Goal: Check status: Check status

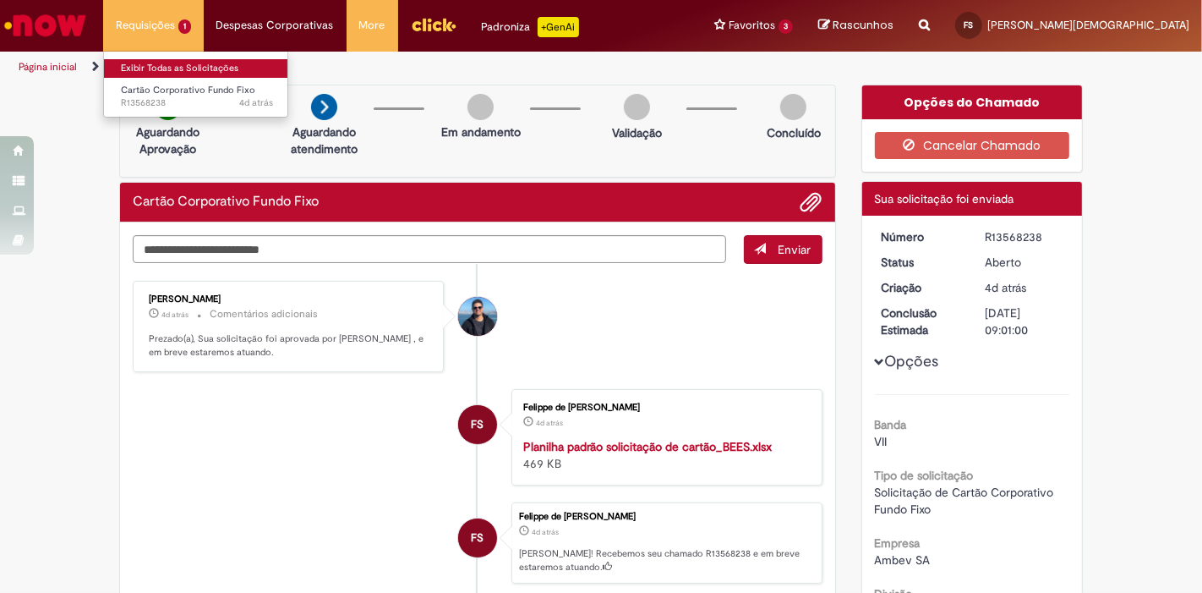
click at [183, 66] on link "Exibir Todas as Solicitações" at bounding box center [197, 68] width 186 height 19
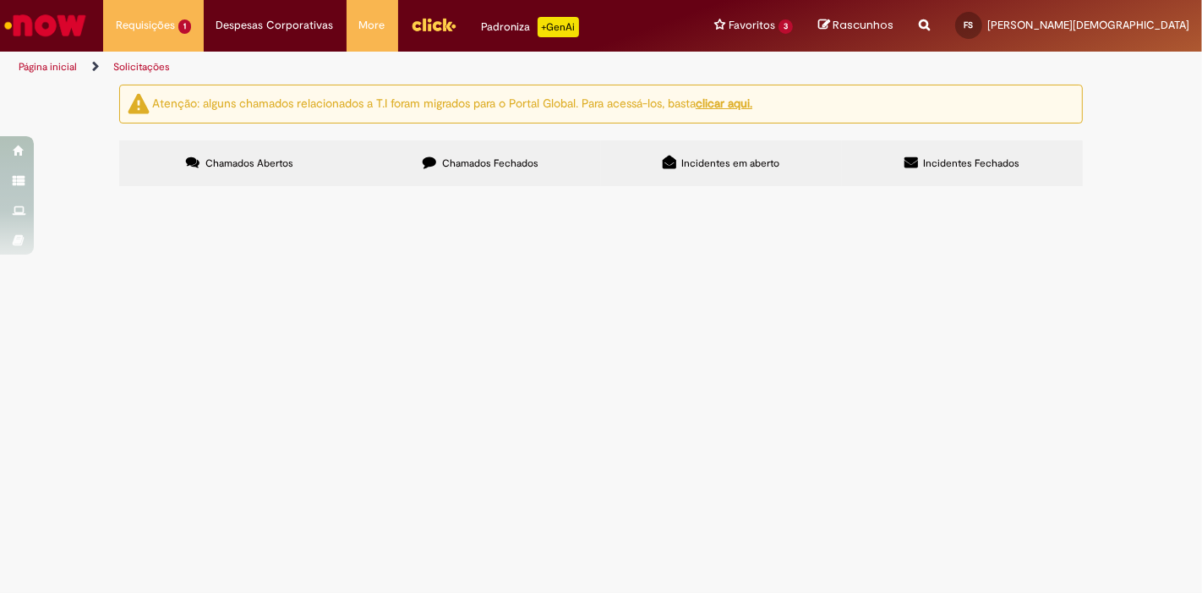
click at [475, 167] on span "Chamados Fechados" at bounding box center [490, 163] width 96 height 14
click at [0, 0] on span "R12944630" at bounding box center [0, 0] width 0 height 0
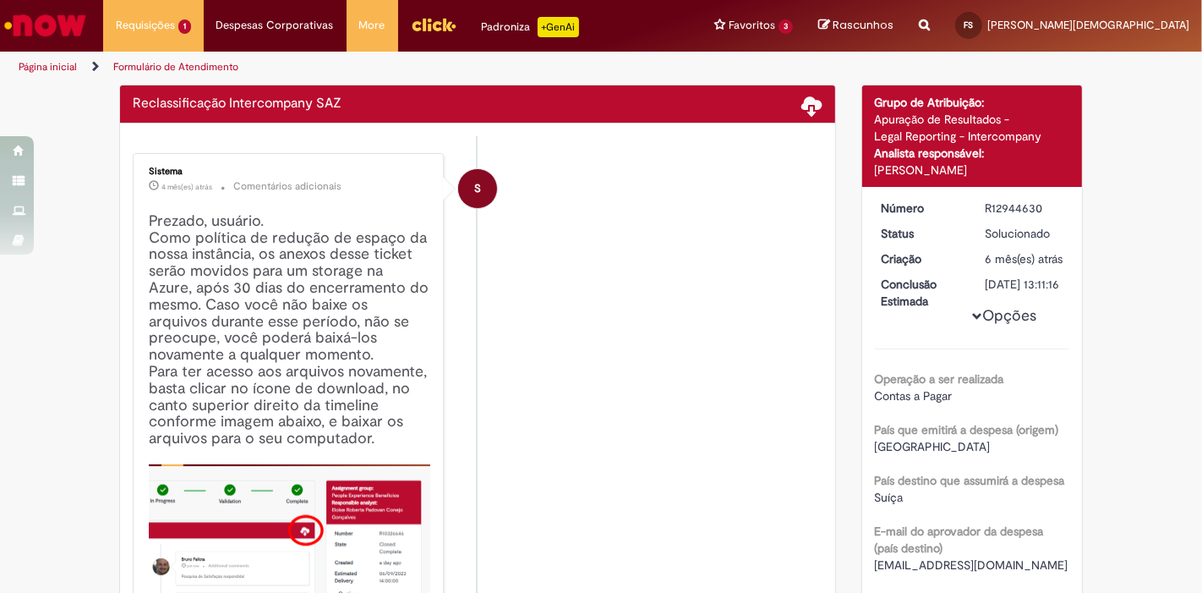
click at [173, 444] on h4 "Prezado, usuário. Como política de redução de espaço da nossa instância, os ane…" at bounding box center [290, 436] width 282 height 446
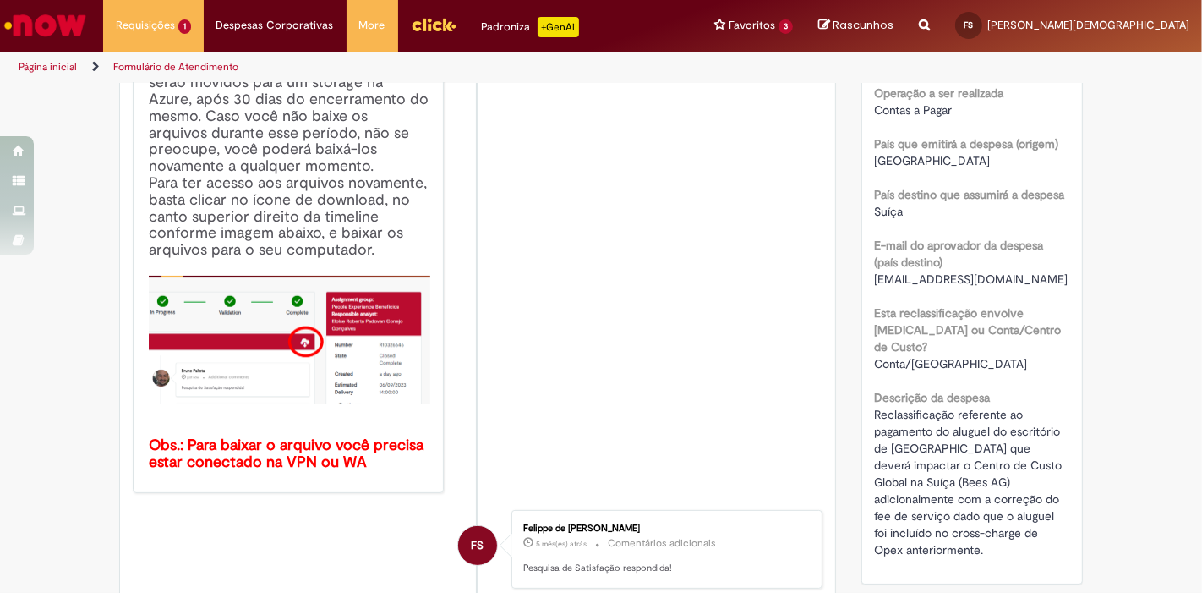
scroll to position [285, 0]
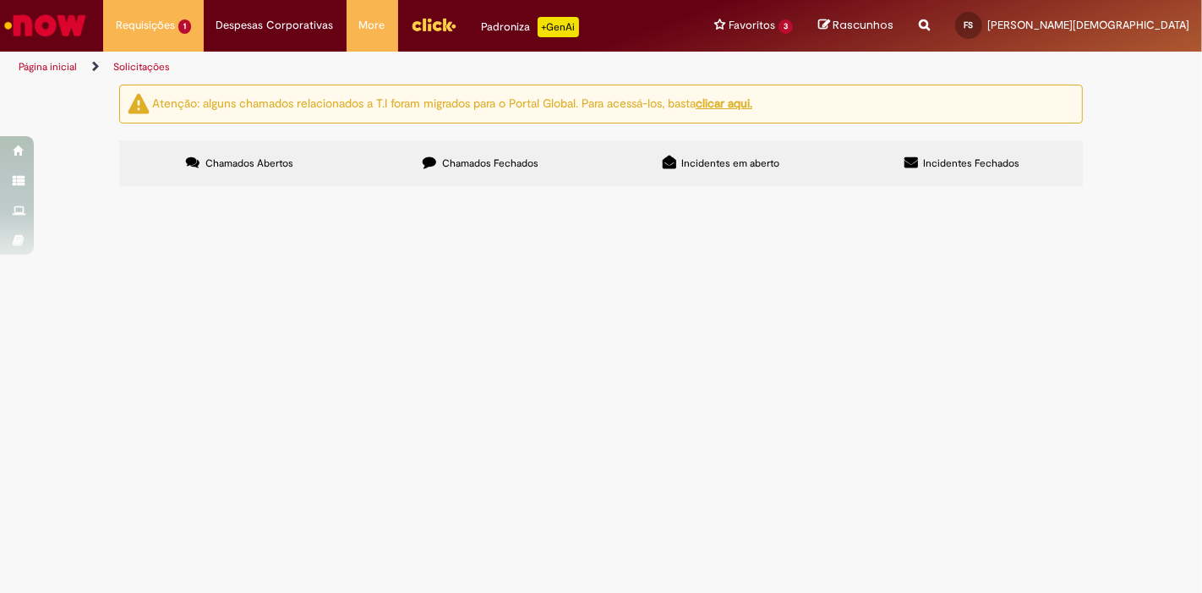
click at [412, 145] on label "Chamados Fechados" at bounding box center [480, 163] width 241 height 46
click at [0, 0] on input "Pesquisar" at bounding box center [0, 0] width 0 height 0
type input "*******"
click at [0, 0] on span "Pesquisar" at bounding box center [0, 0] width 0 height 0
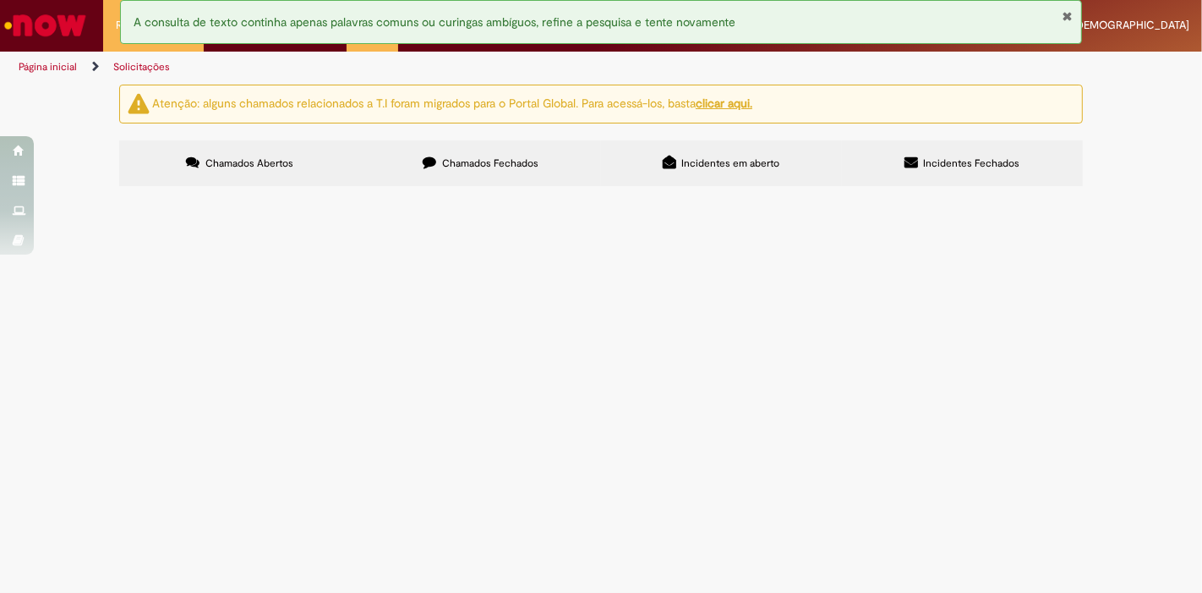
click at [0, 0] on input "Pesquisar" at bounding box center [0, 0] width 0 height 0
click at [0, 0] on button at bounding box center [0, 0] width 0 height 0
click at [301, 177] on label "Chamados Abertos" at bounding box center [239, 163] width 241 height 46
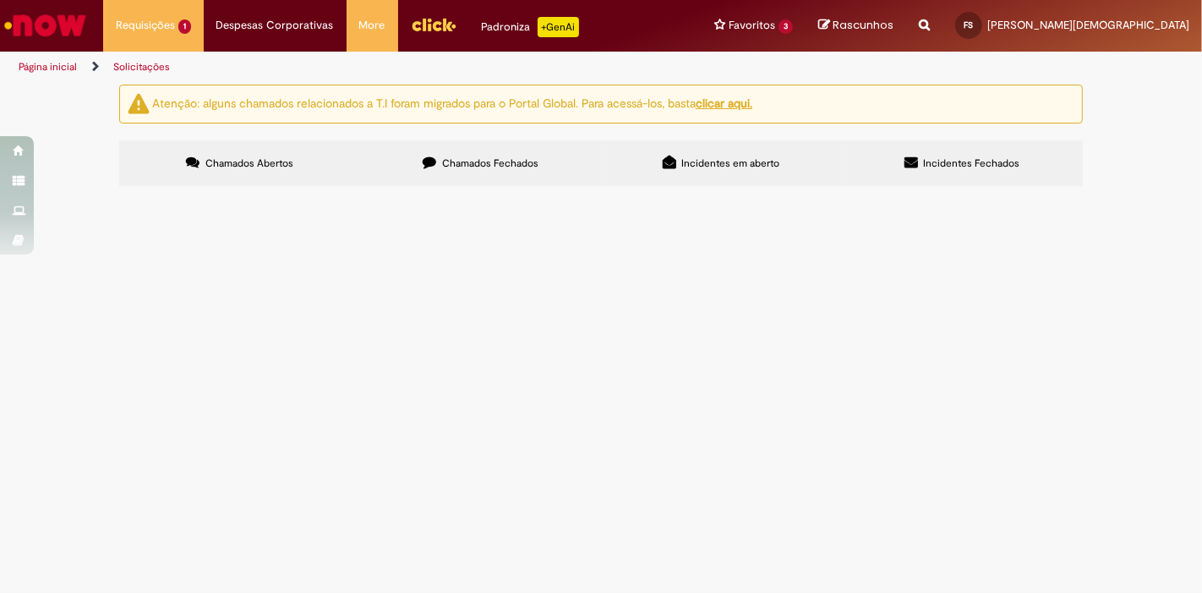
click at [432, 156] on icon at bounding box center [430, 163] width 14 height 14
click at [279, 169] on span "Chamados Abertos" at bounding box center [249, 163] width 88 height 14
click at [518, 156] on span "Chamados Fechados" at bounding box center [490, 163] width 96 height 14
click at [0, 0] on button at bounding box center [0, 0] width 0 height 0
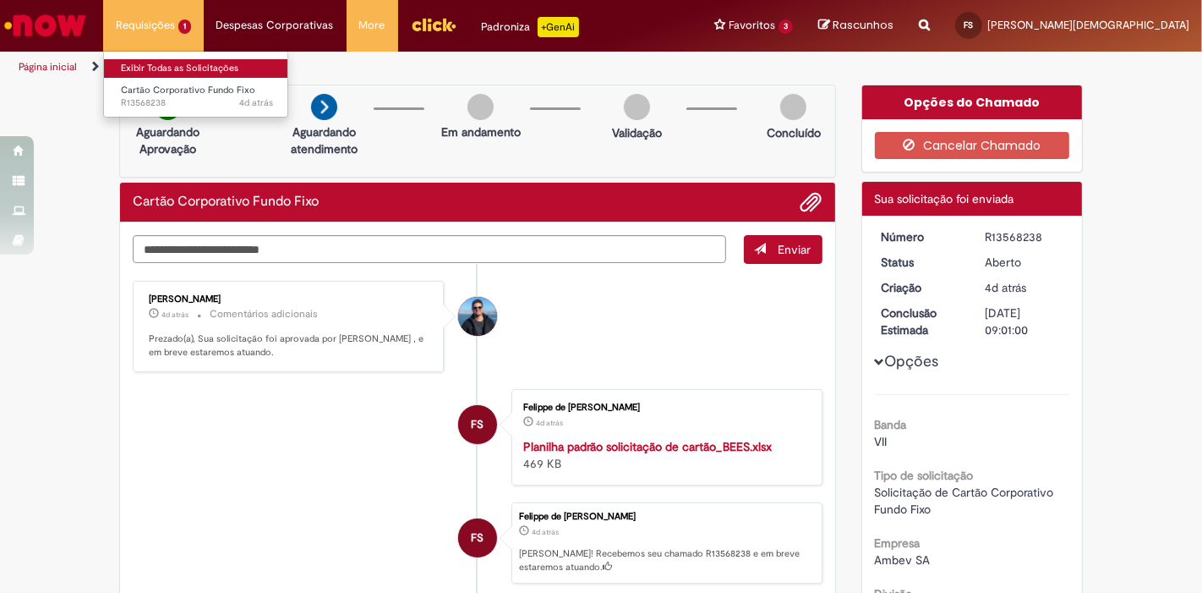
click at [151, 68] on link "Exibir Todas as Solicitações" at bounding box center [197, 68] width 186 height 19
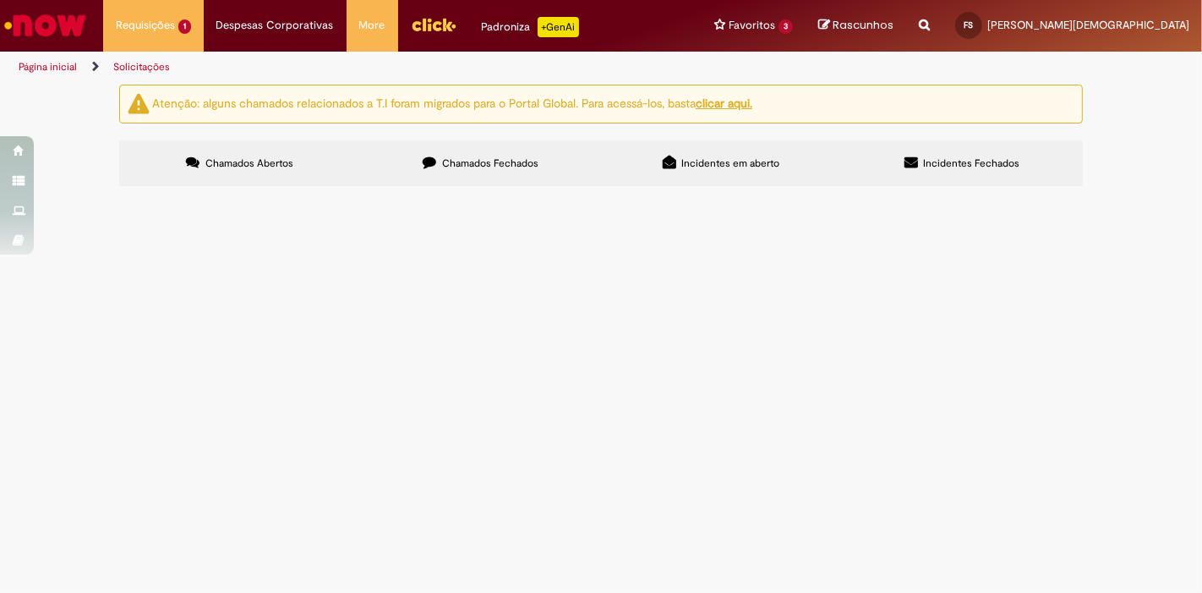
click at [457, 167] on span "Chamados Fechados" at bounding box center [490, 163] width 96 height 14
click at [0, 0] on span "R13079914" at bounding box center [0, 0] width 0 height 0
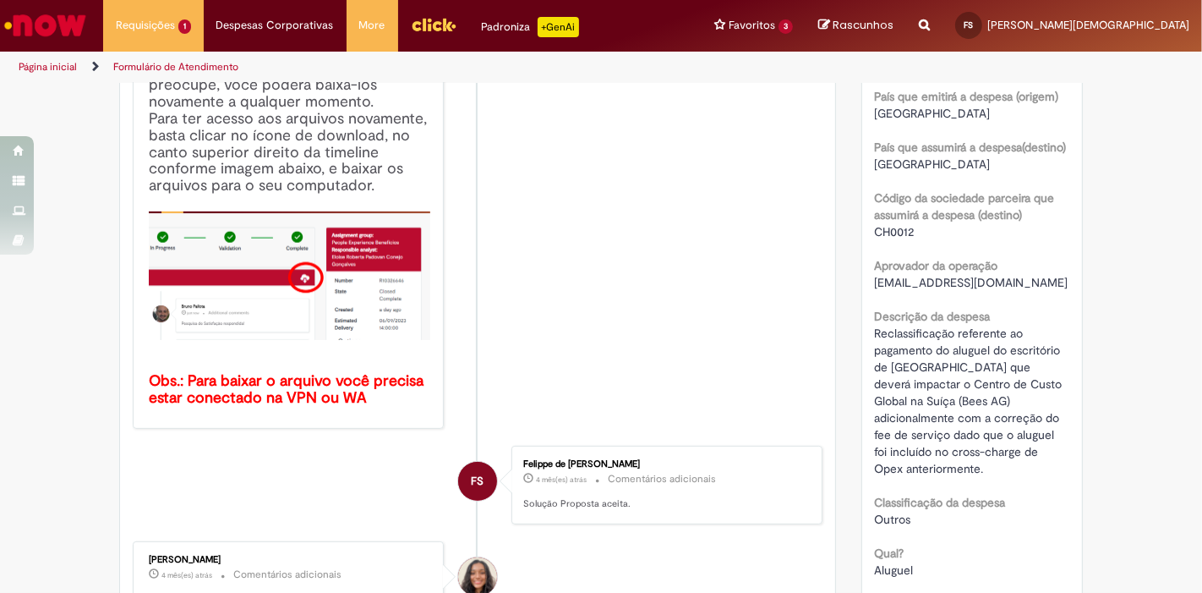
scroll to position [379, 0]
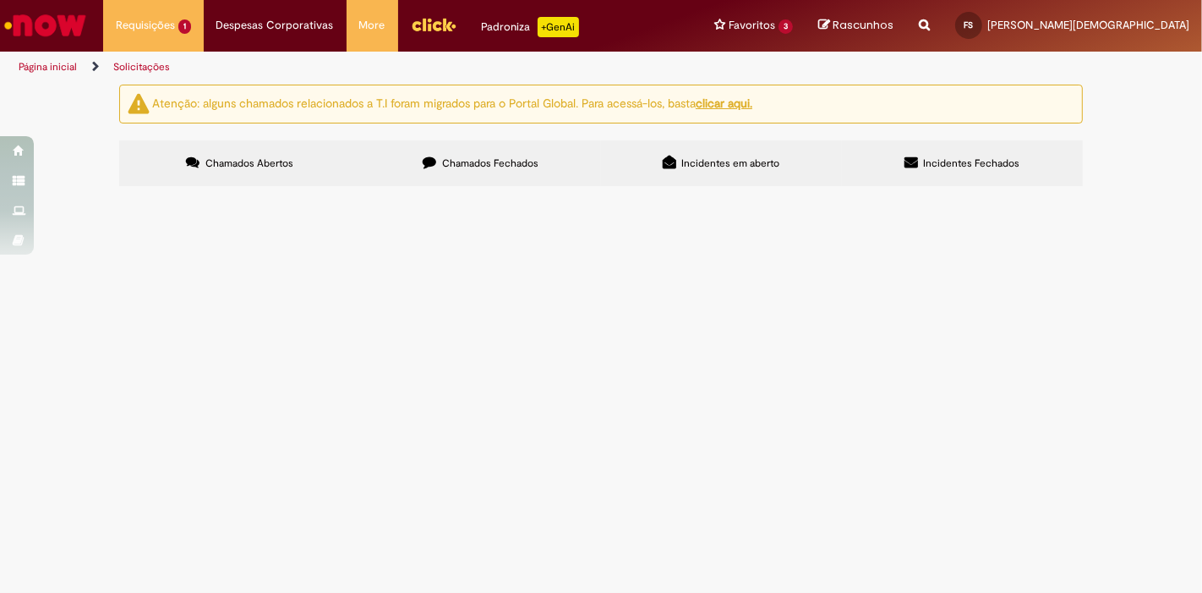
click at [432, 172] on label "Chamados Fechados" at bounding box center [480, 163] width 241 height 46
click at [0, 0] on span "R13425147" at bounding box center [0, 0] width 0 height 0
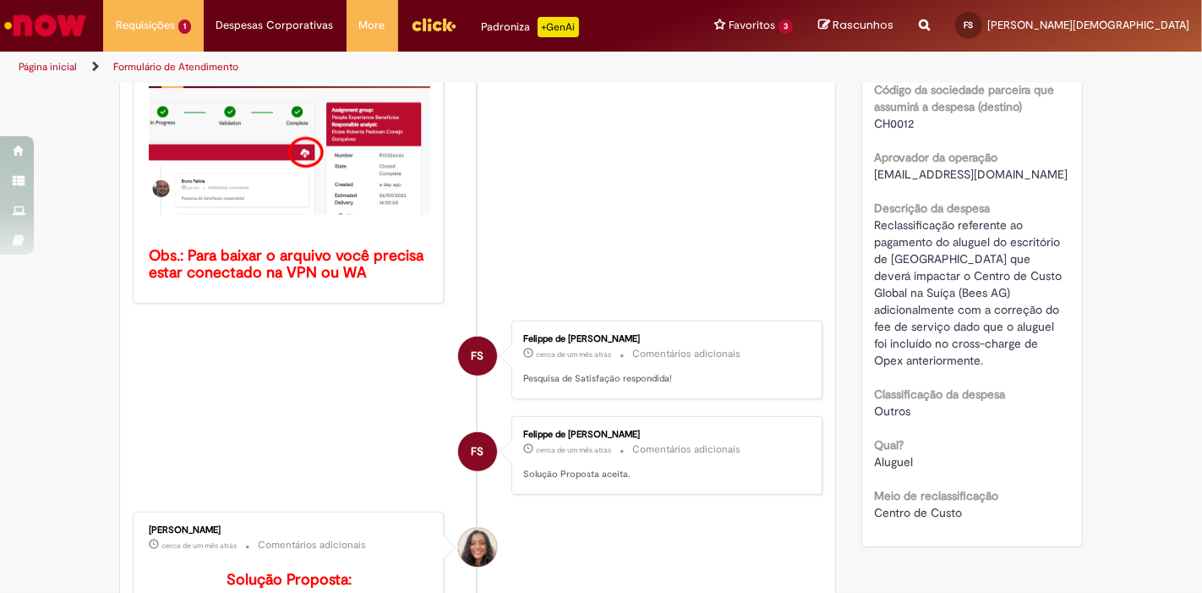
scroll to position [473, 0]
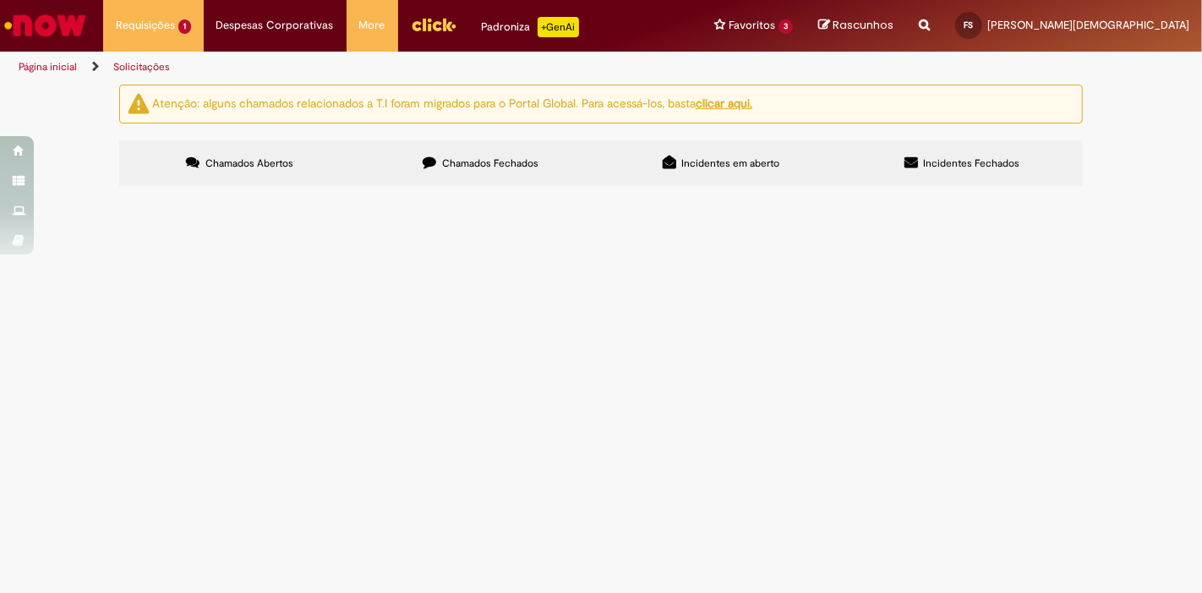
click at [676, 154] on label "Incidentes em aberto" at bounding box center [721, 163] width 241 height 46
click at [533, 162] on span "Chamados Fechados" at bounding box center [490, 163] width 96 height 14
click at [0, 0] on span "R12653143" at bounding box center [0, 0] width 0 height 0
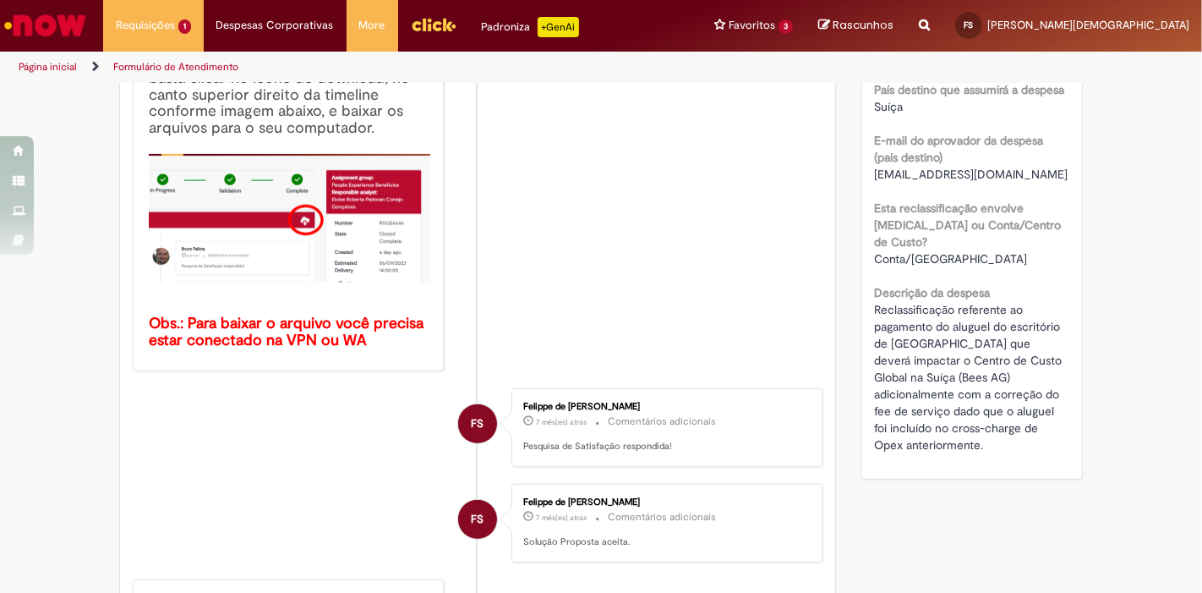
scroll to position [190, 0]
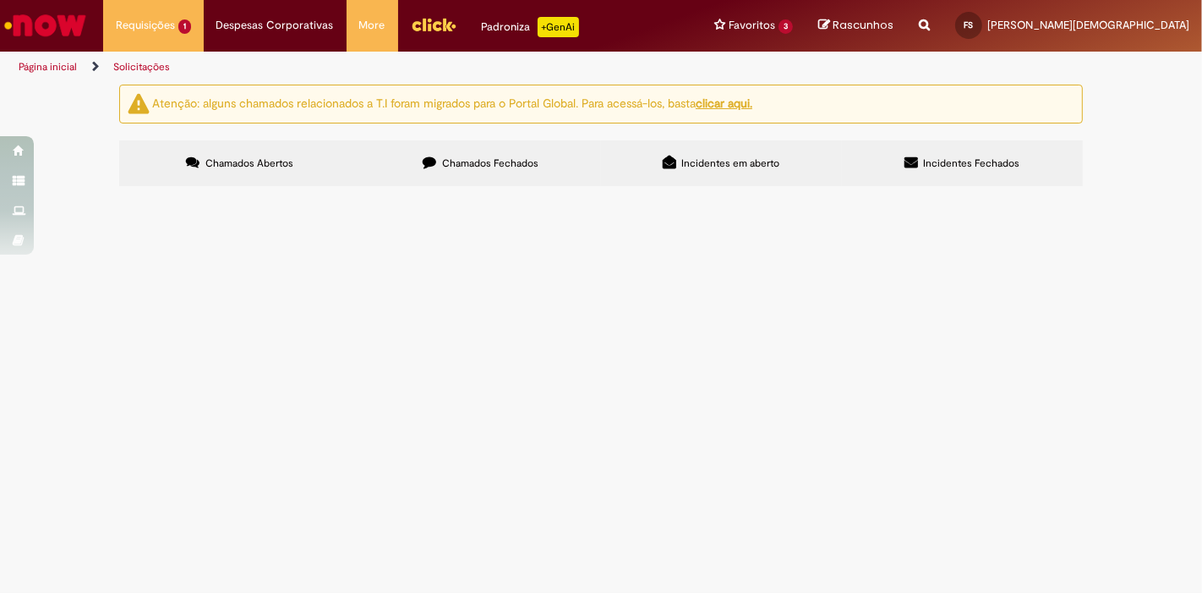
click at [497, 159] on span "Chamados Fechados" at bounding box center [490, 163] width 96 height 14
click at [0, 0] on span "R12797409" at bounding box center [0, 0] width 0 height 0
click at [510, 141] on label "Chamados Fechados" at bounding box center [480, 163] width 241 height 46
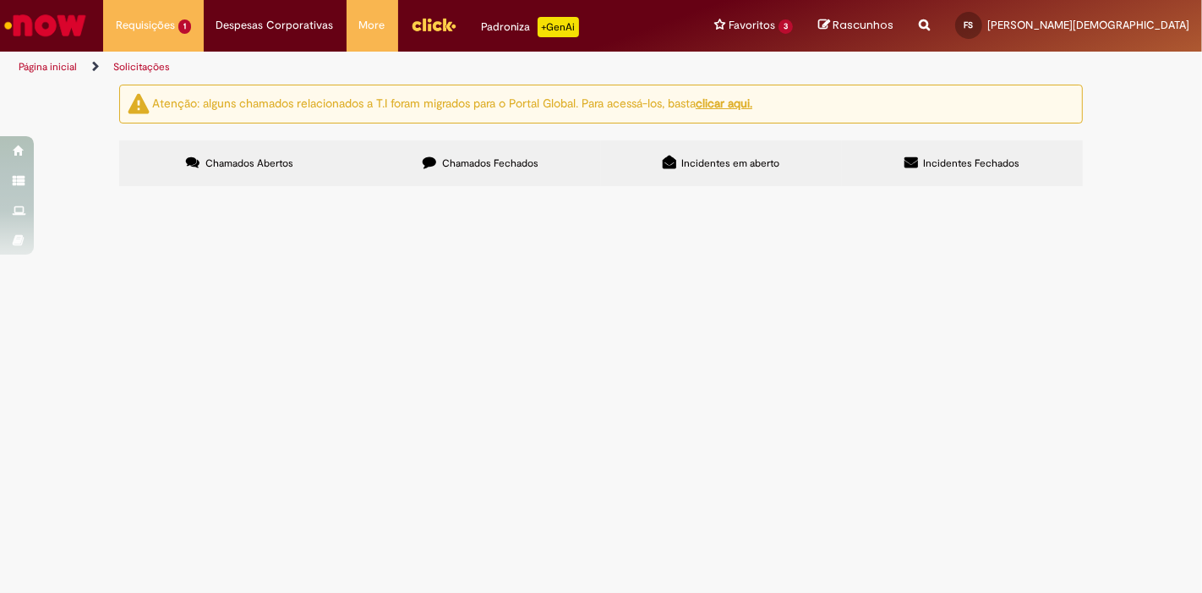
scroll to position [193, 0]
click at [0, 0] on span "R13318559" at bounding box center [0, 0] width 0 height 0
click at [0, 0] on tbody "R13553781 Solucionado 25/09/2025 17:18:00 R13513141 Solucionado 25/09/2025 17:1…" at bounding box center [0, 0] width 0 height 0
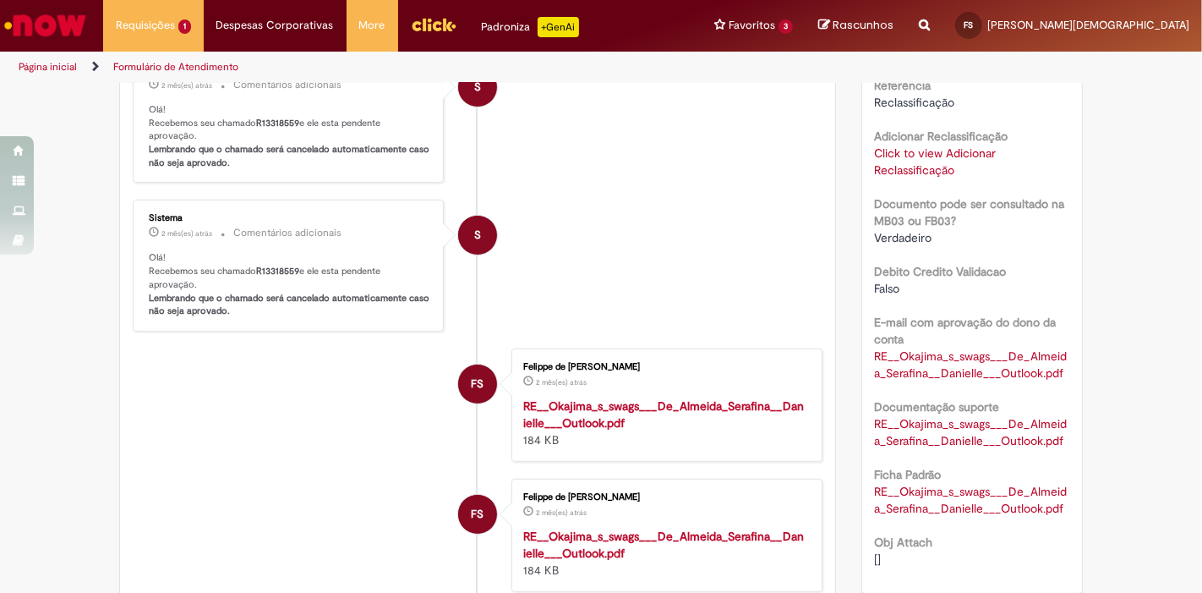
scroll to position [96, 0]
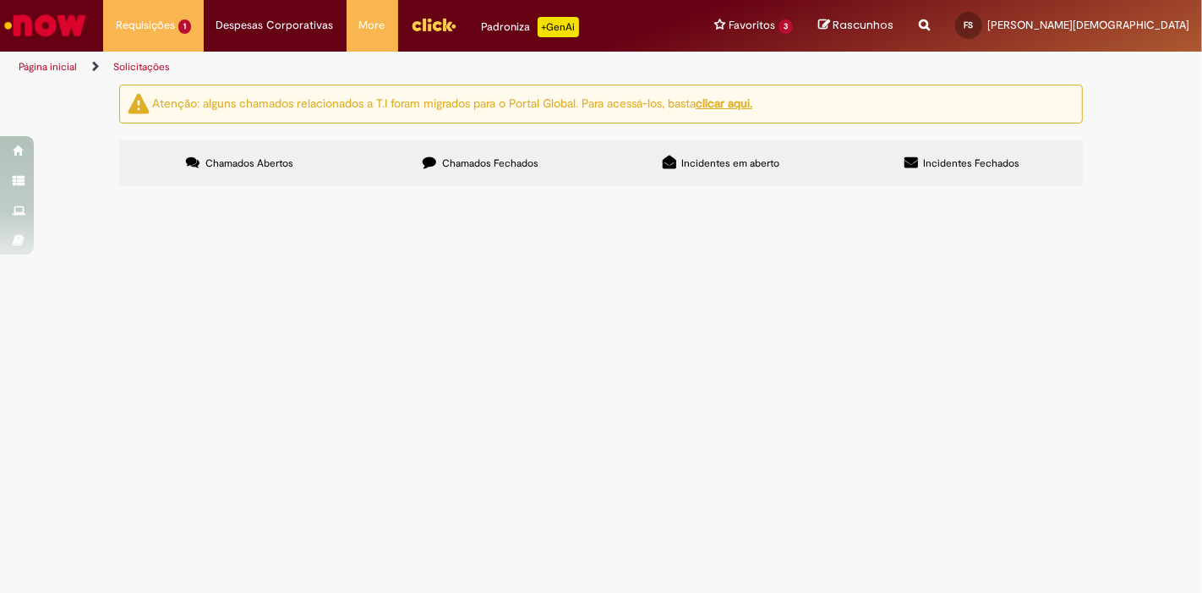
click at [449, 158] on span "Chamados Fechados" at bounding box center [490, 163] width 96 height 14
click at [0, 0] on span "R13428085" at bounding box center [0, 0] width 0 height 0
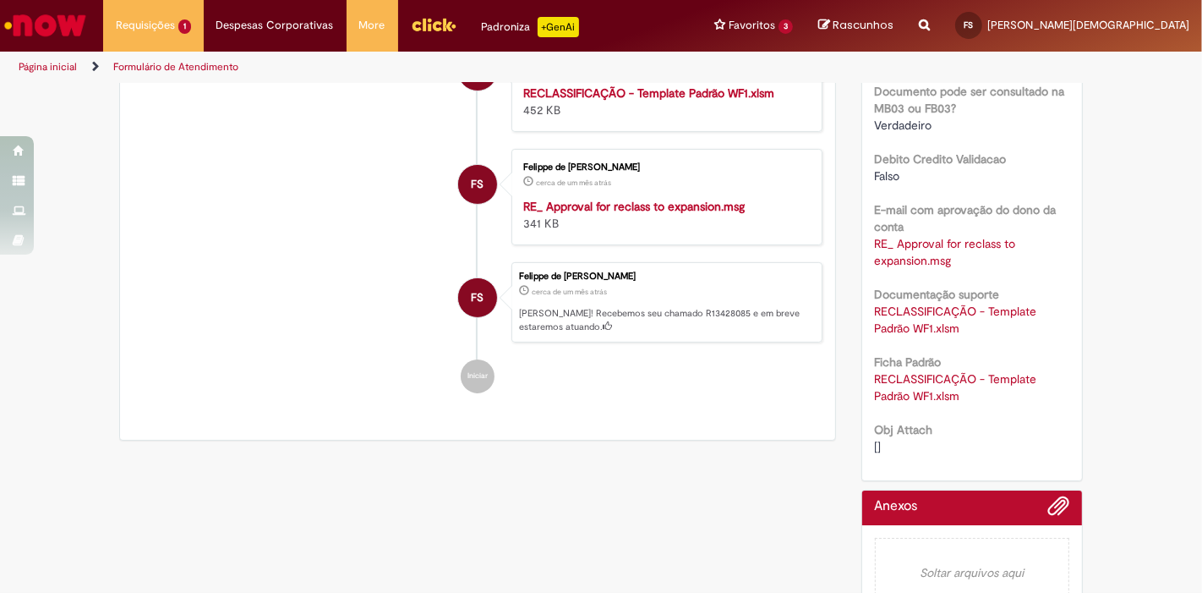
scroll to position [363, 0]
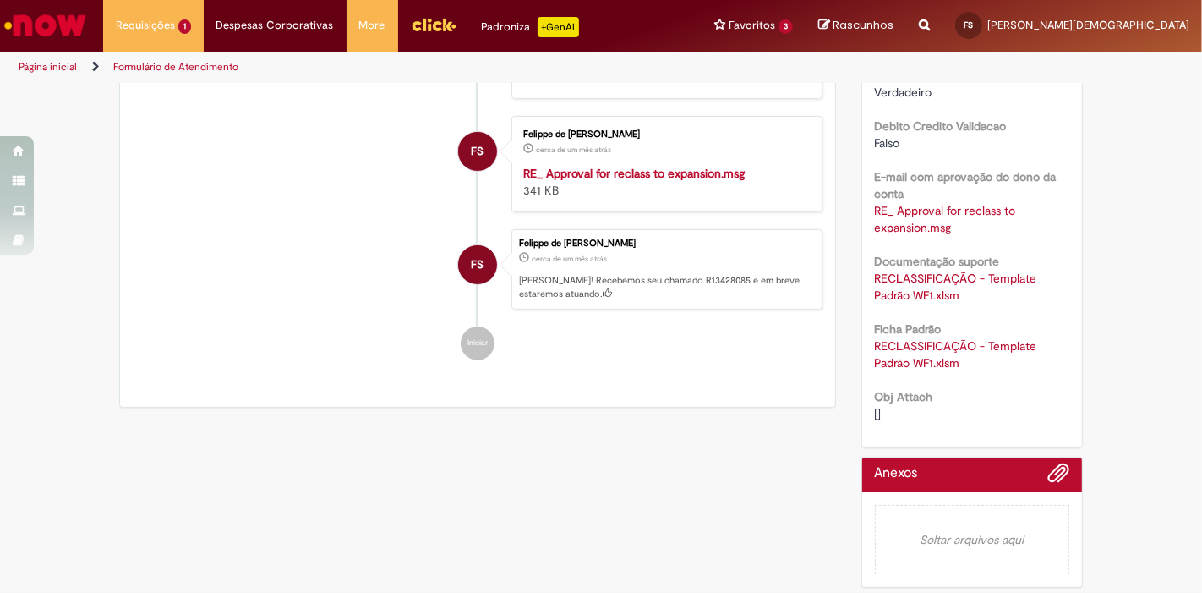
click at [930, 218] on link "RE_ Approval for reclass to expansion.msg" at bounding box center [947, 219] width 145 height 32
